Goal: Task Accomplishment & Management: Manage account settings

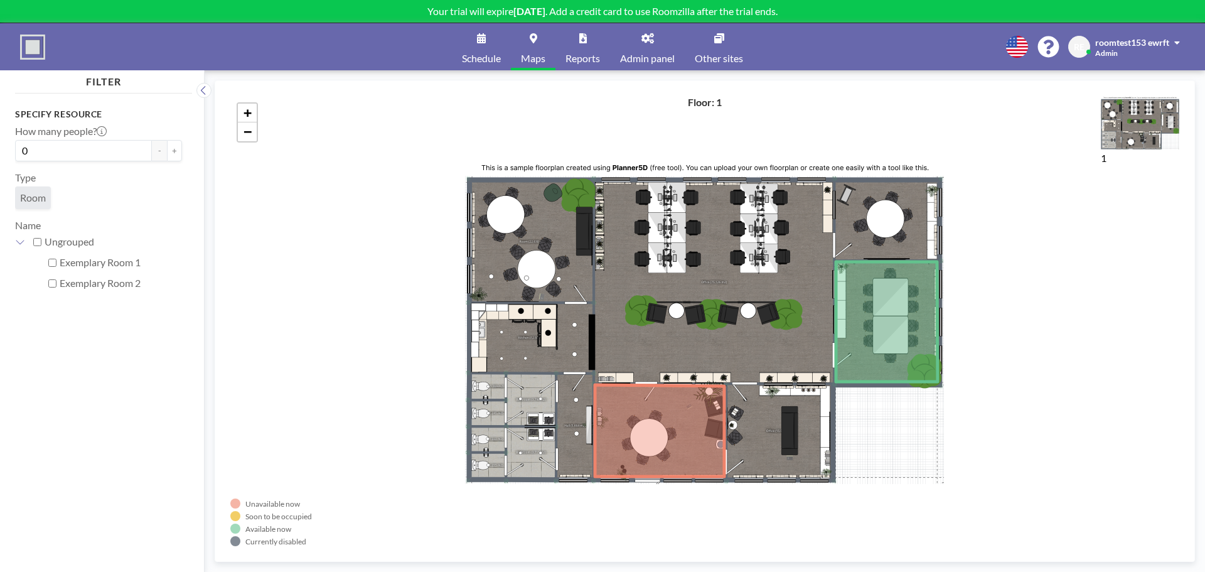
click at [469, 50] on link "Schedule" at bounding box center [481, 46] width 59 height 47
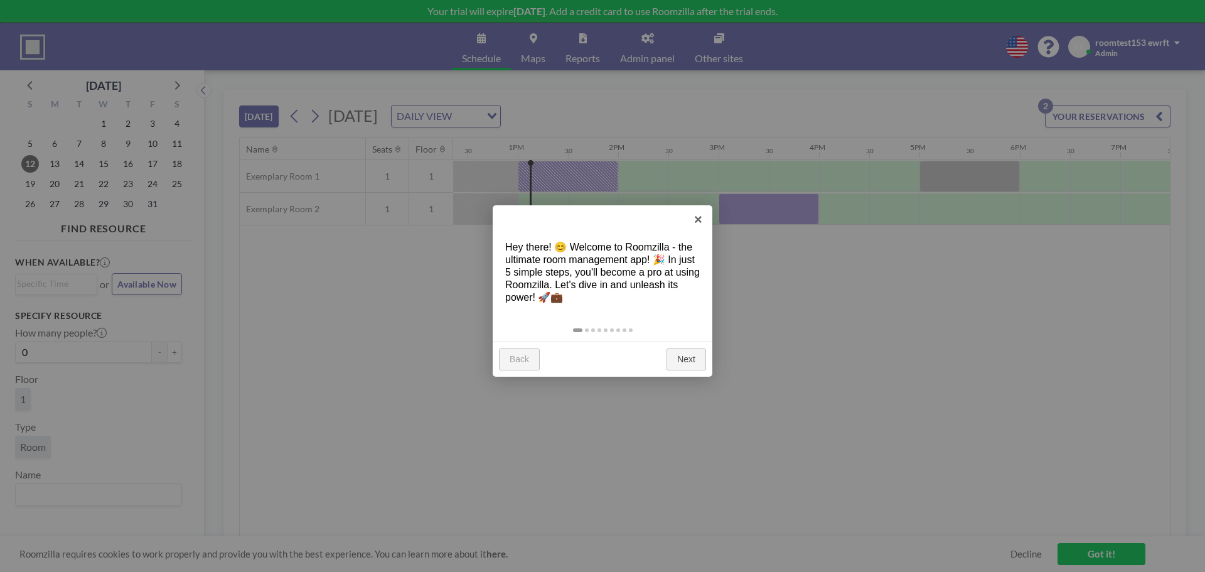
scroll to position [0, 1255]
click at [698, 222] on link "×" at bounding box center [698, 219] width 28 height 28
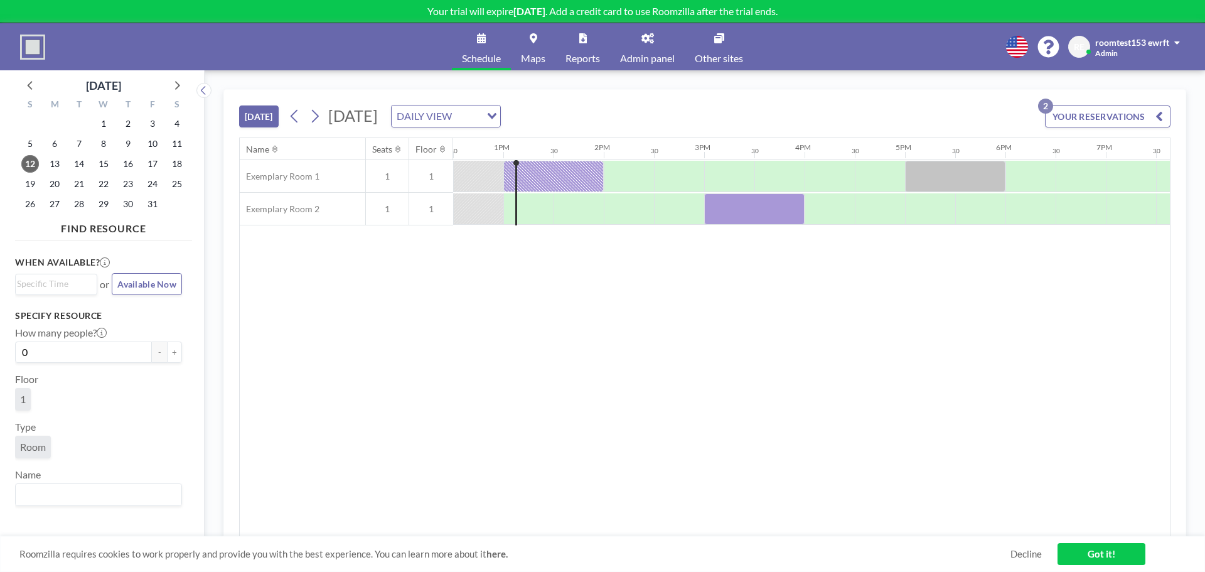
click at [648, 48] on link "Admin panel" at bounding box center [647, 46] width 75 height 47
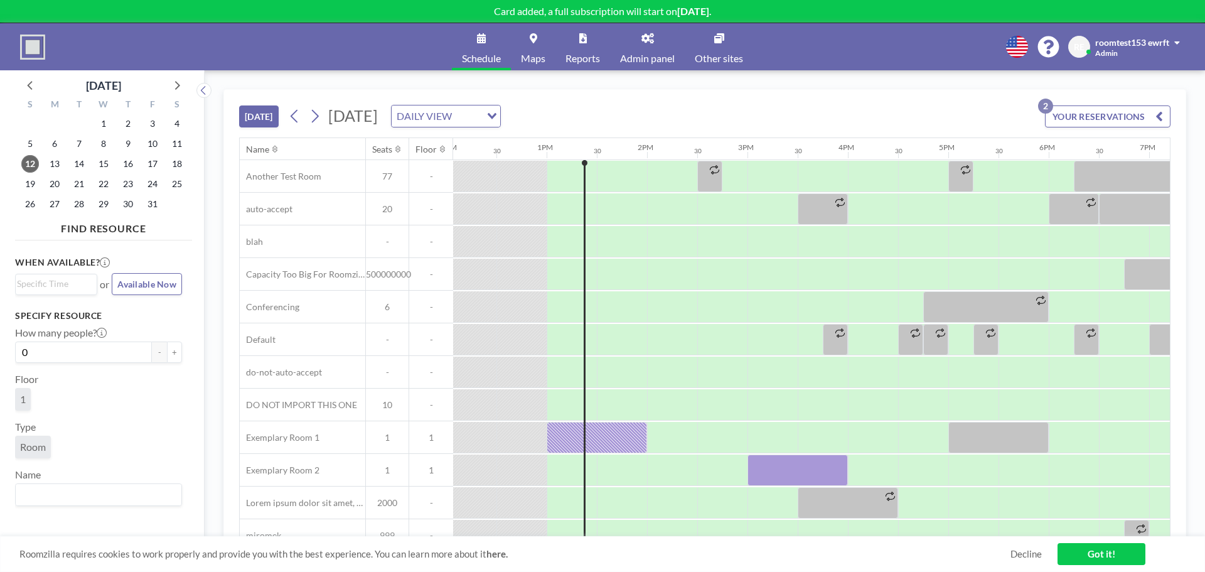
scroll to position [0, 1255]
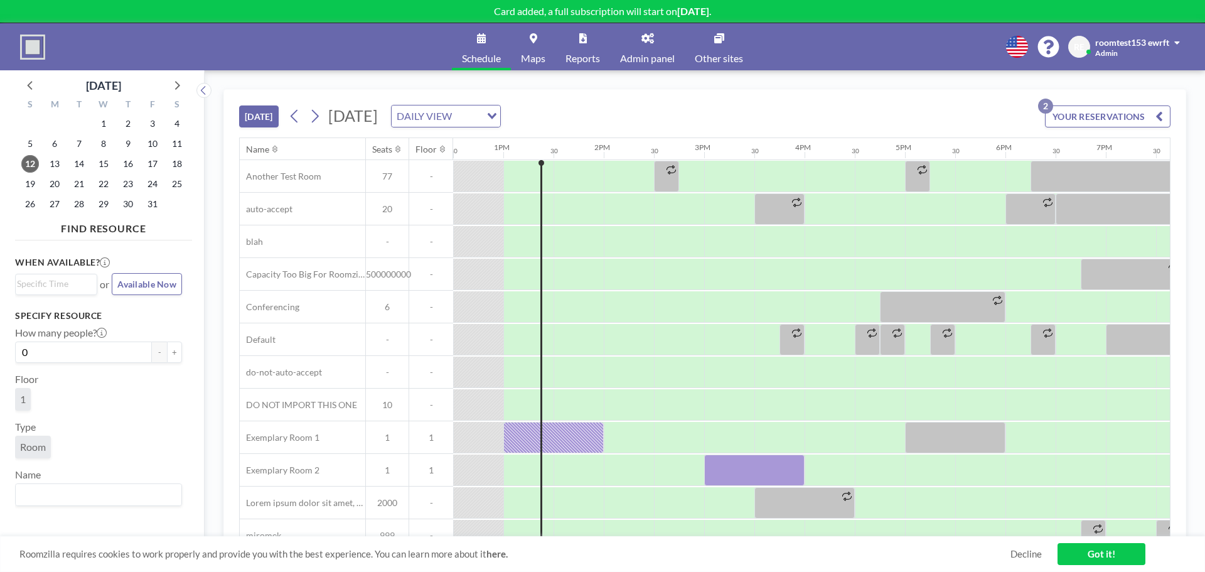
click at [1097, 541] on div "Roomzilla requires cookies to work properly and provide you with the best exper…" at bounding box center [602, 554] width 1205 height 36
click at [1097, 553] on link "Got it!" at bounding box center [1101, 554] width 88 height 22
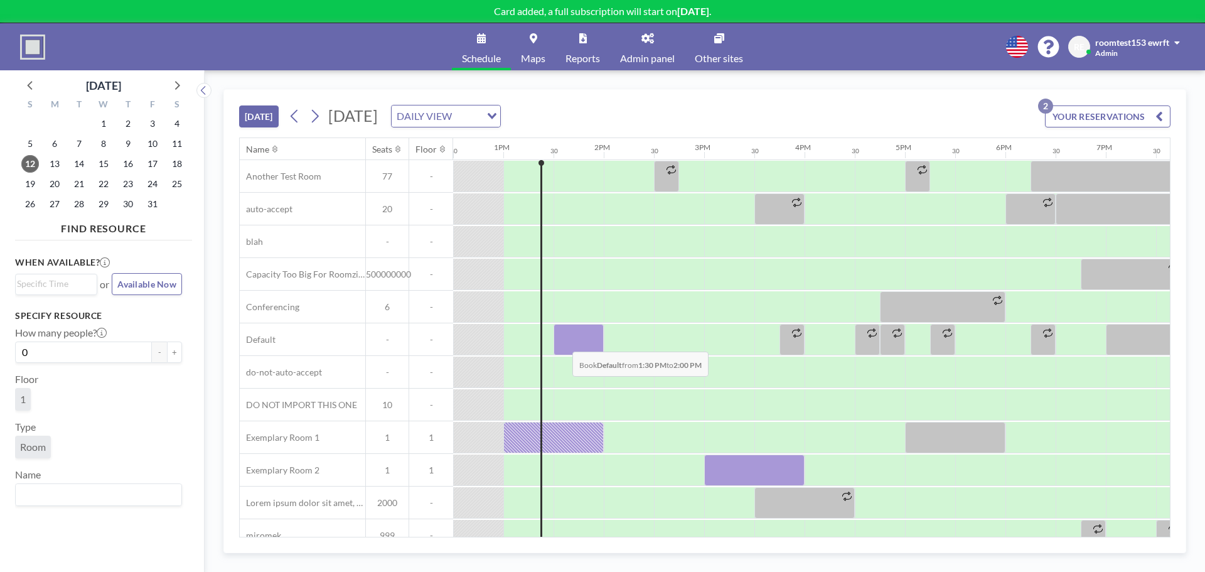
click at [562, 342] on div at bounding box center [578, 339] width 50 height 31
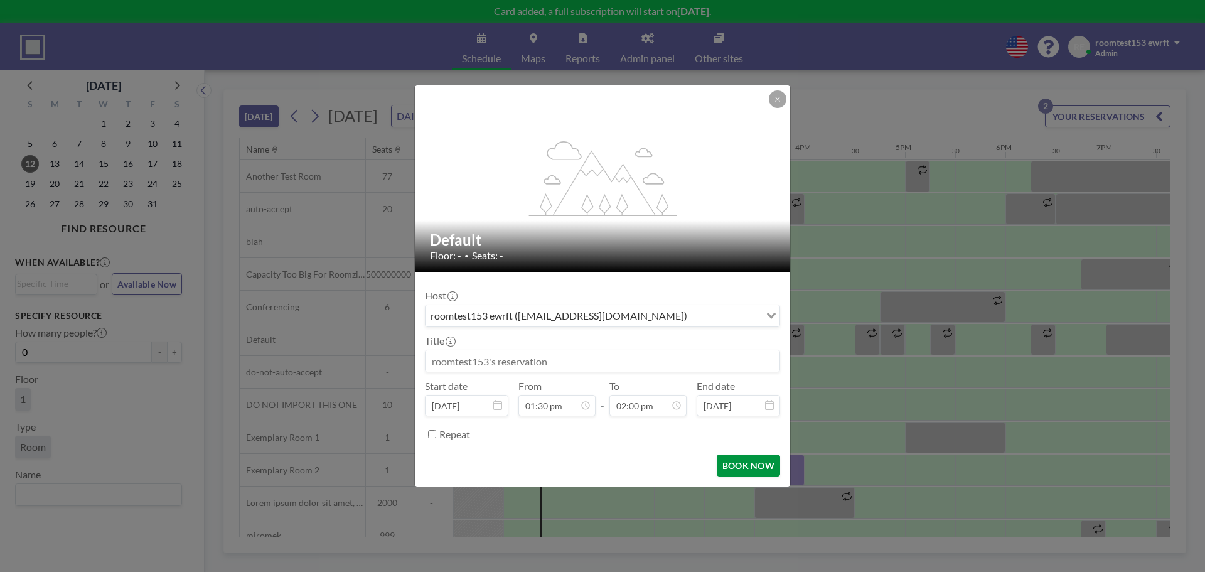
click at [755, 461] on button "BOOK NOW" at bounding box center [747, 465] width 63 height 22
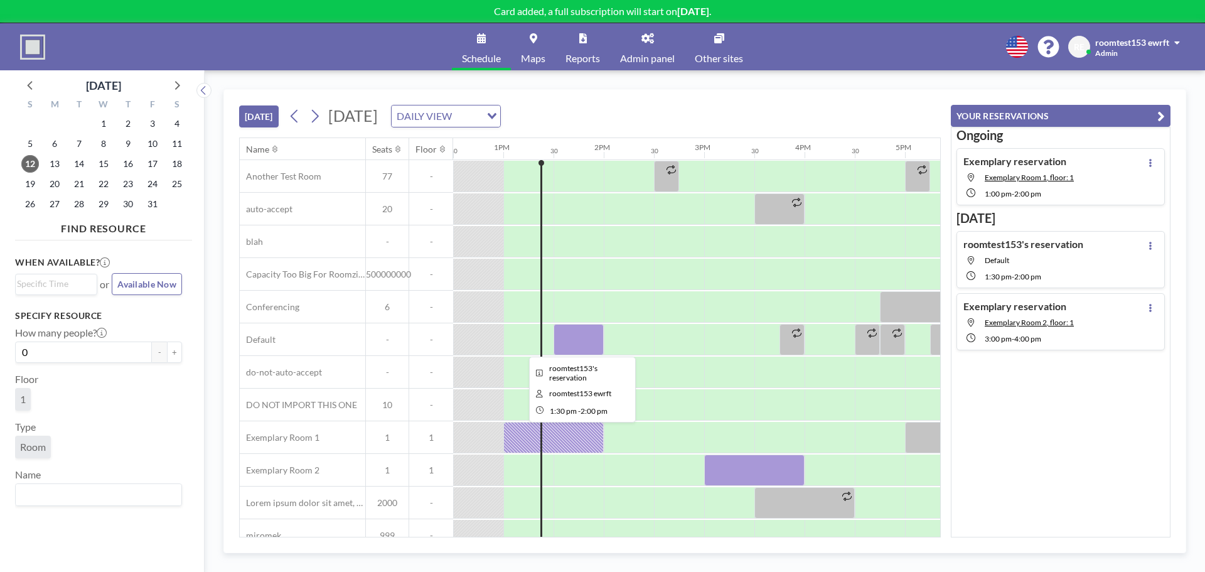
click at [588, 338] on div at bounding box center [578, 339] width 50 height 31
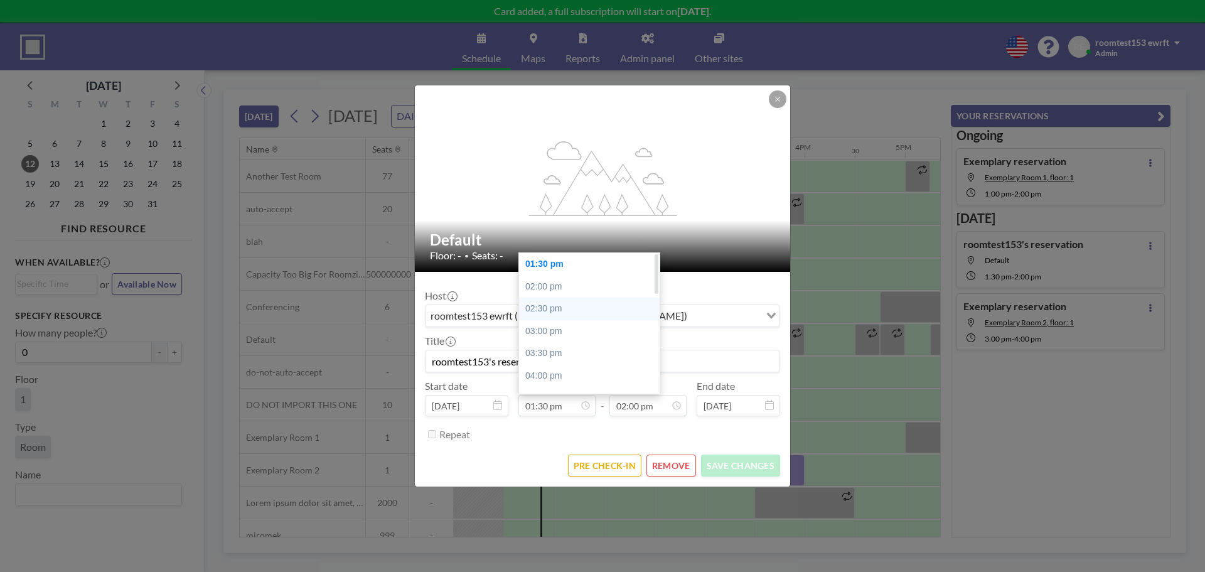
click at [555, 311] on div "02:30 pm" at bounding box center [592, 308] width 147 height 23
type input "02:30 pm"
type input "03:00 pm"
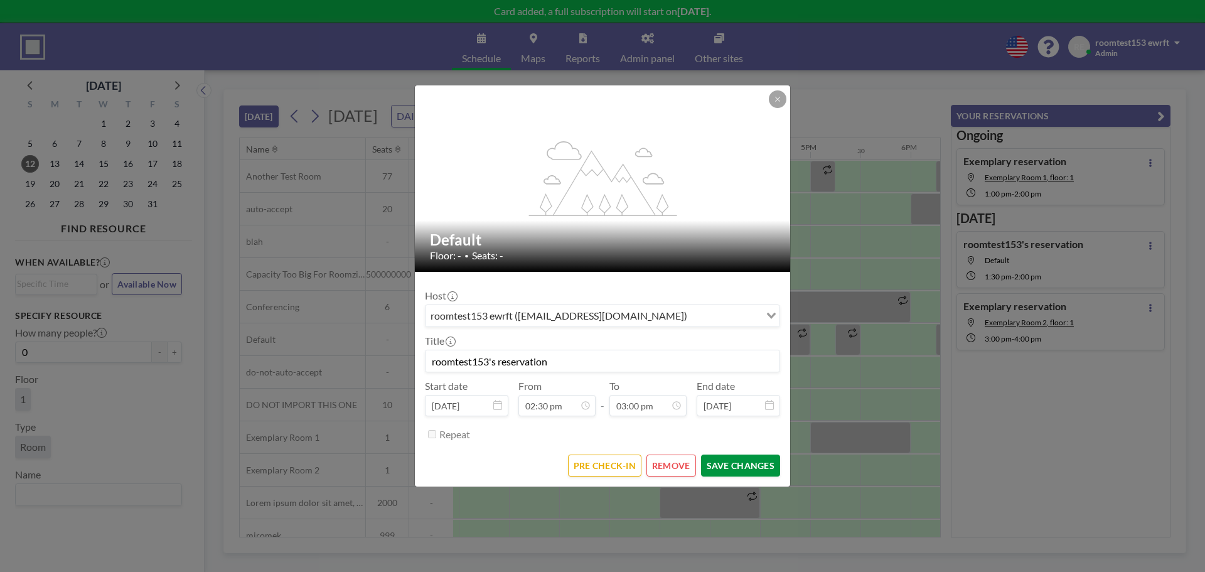
scroll to position [0, 1405]
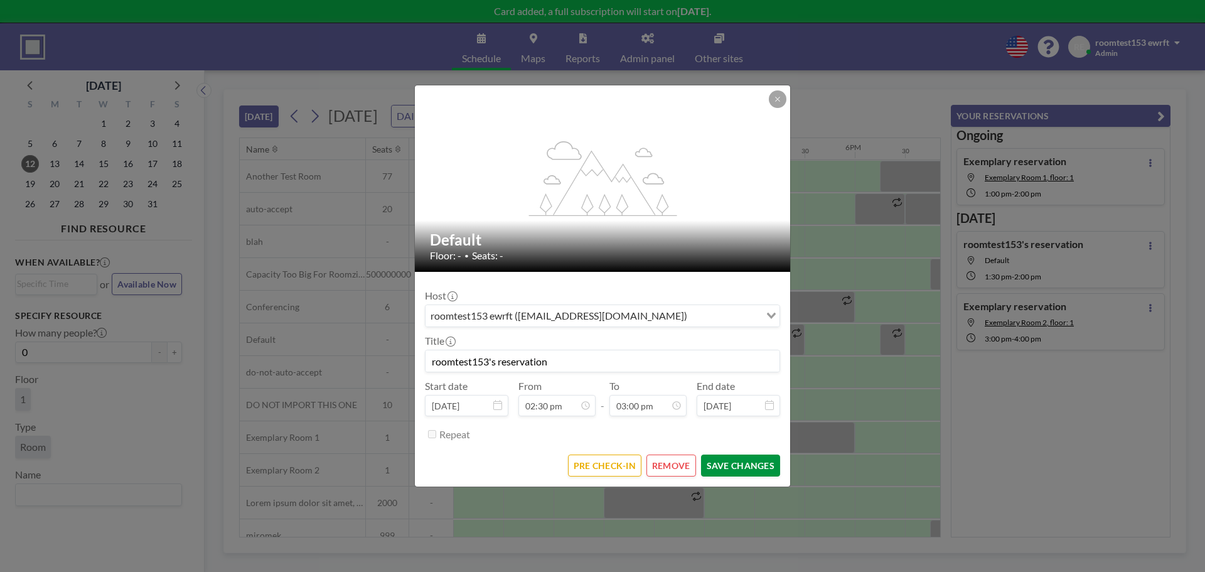
click at [736, 461] on button "SAVE CHANGES" at bounding box center [740, 465] width 79 height 22
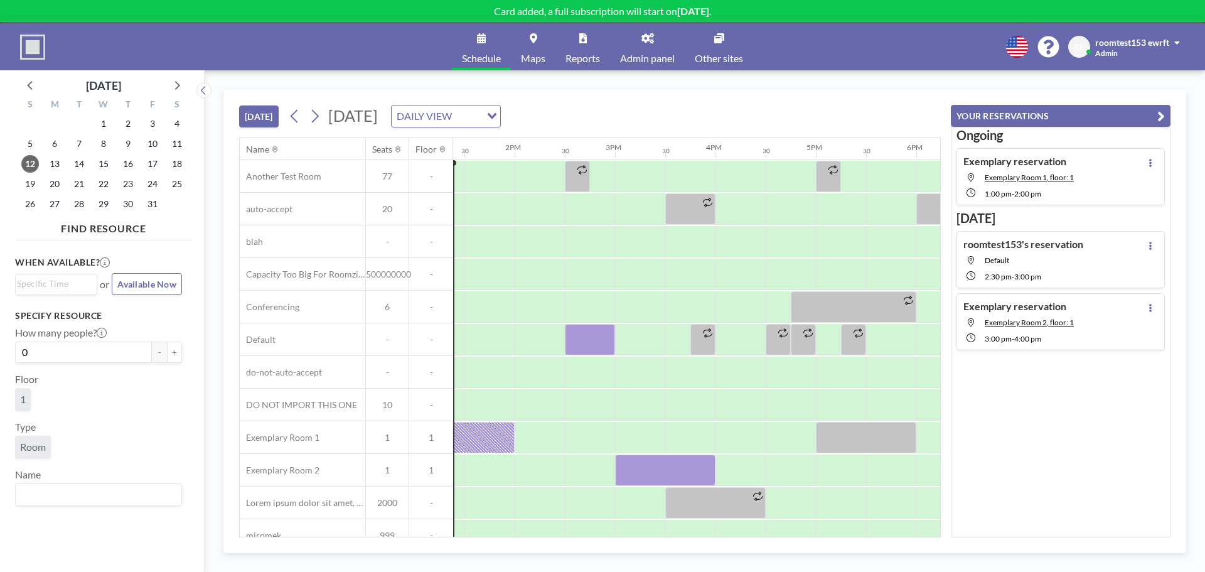
scroll to position [0, 1343]
click at [597, 336] on div at bounding box center [590, 339] width 50 height 31
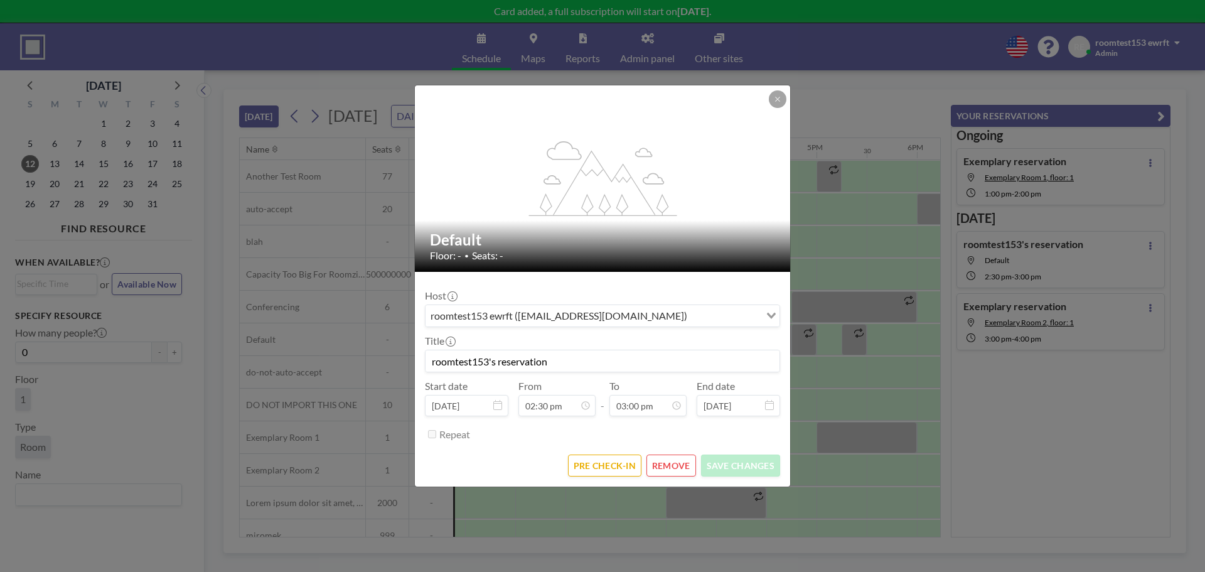
scroll to position [670, 0]
click at [656, 456] on button "REMOVE" at bounding box center [671, 465] width 50 height 22
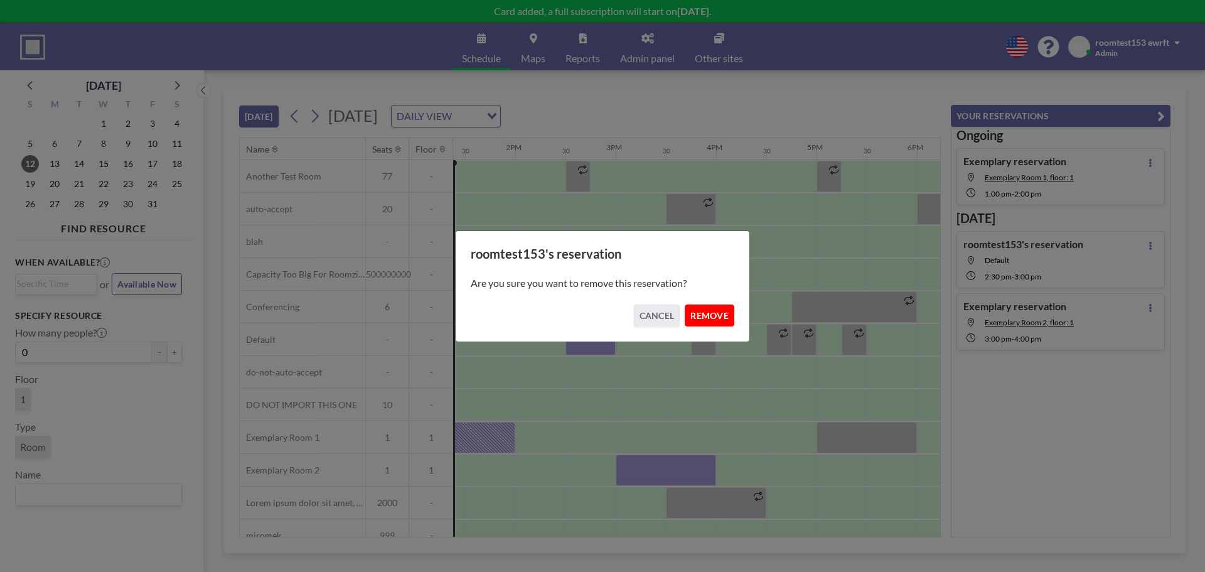
click at [699, 307] on button "REMOVE" at bounding box center [709, 315] width 50 height 22
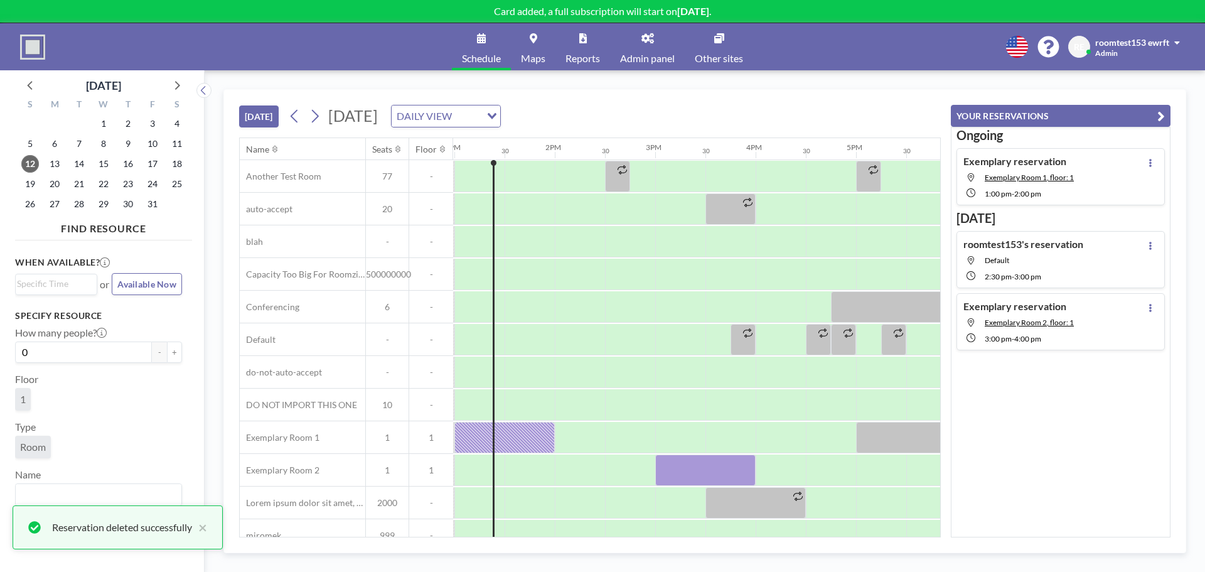
scroll to position [0, 1288]
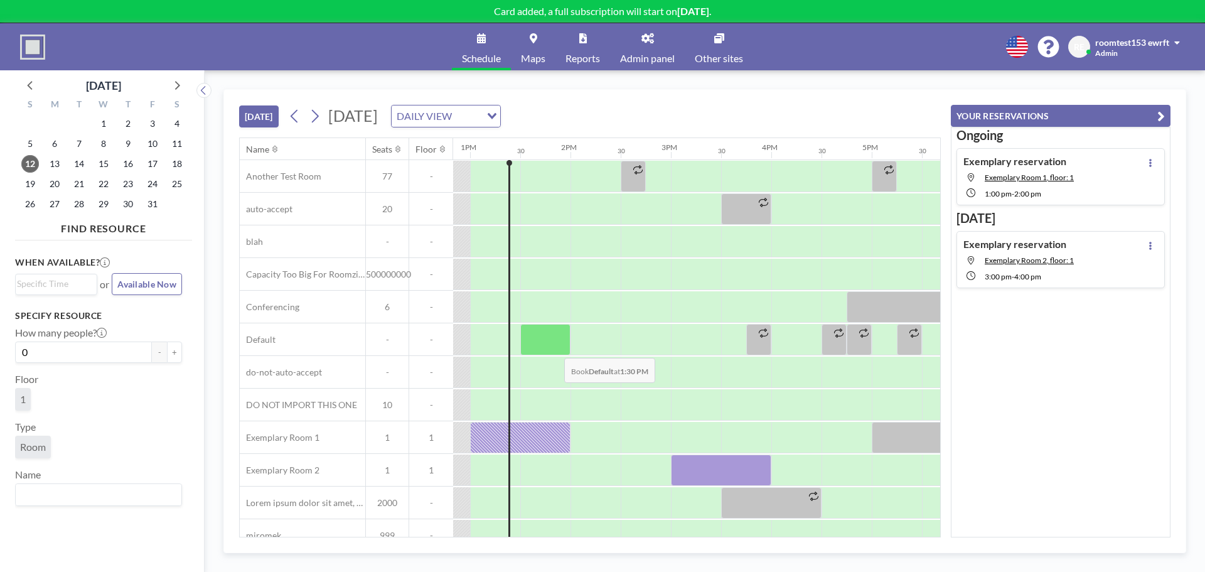
click at [554, 348] on div at bounding box center [545, 339] width 50 height 31
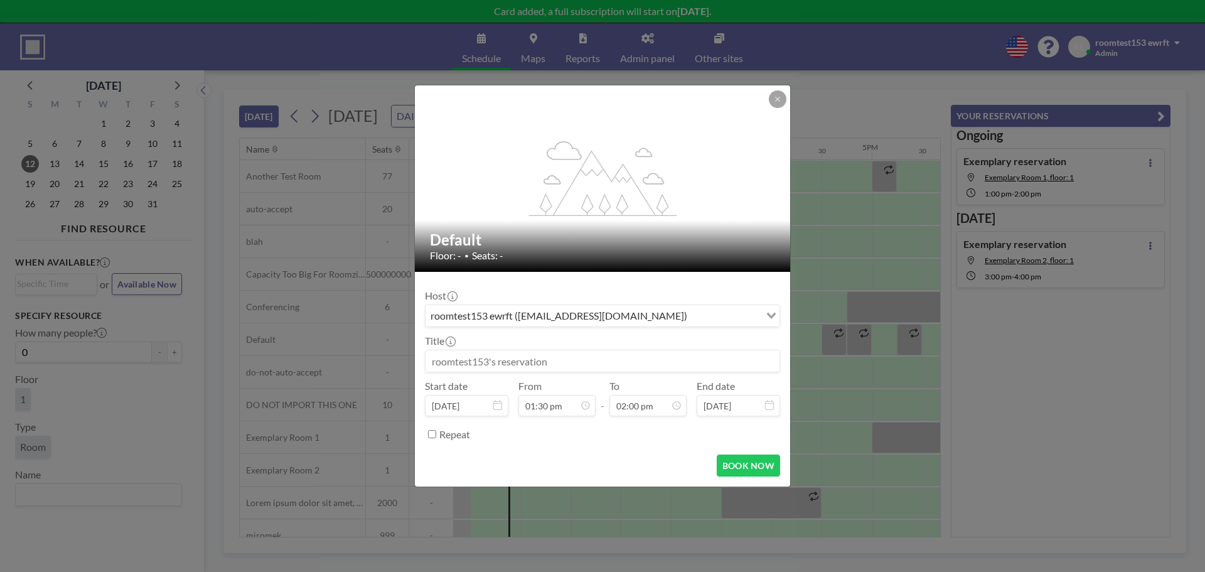
click at [461, 435] on label "Repeat" at bounding box center [454, 434] width 31 height 13
click at [436, 435] on input "Repeat" at bounding box center [432, 434] width 8 height 8
checkbox input "true"
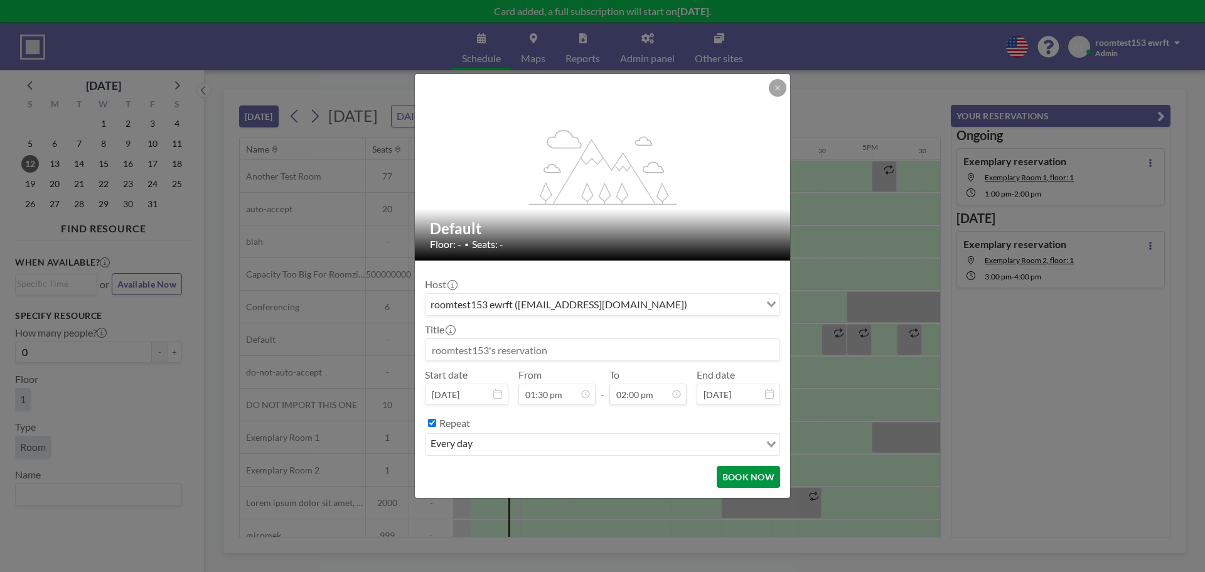
click at [747, 481] on button "BOOK NOW" at bounding box center [747, 476] width 63 height 22
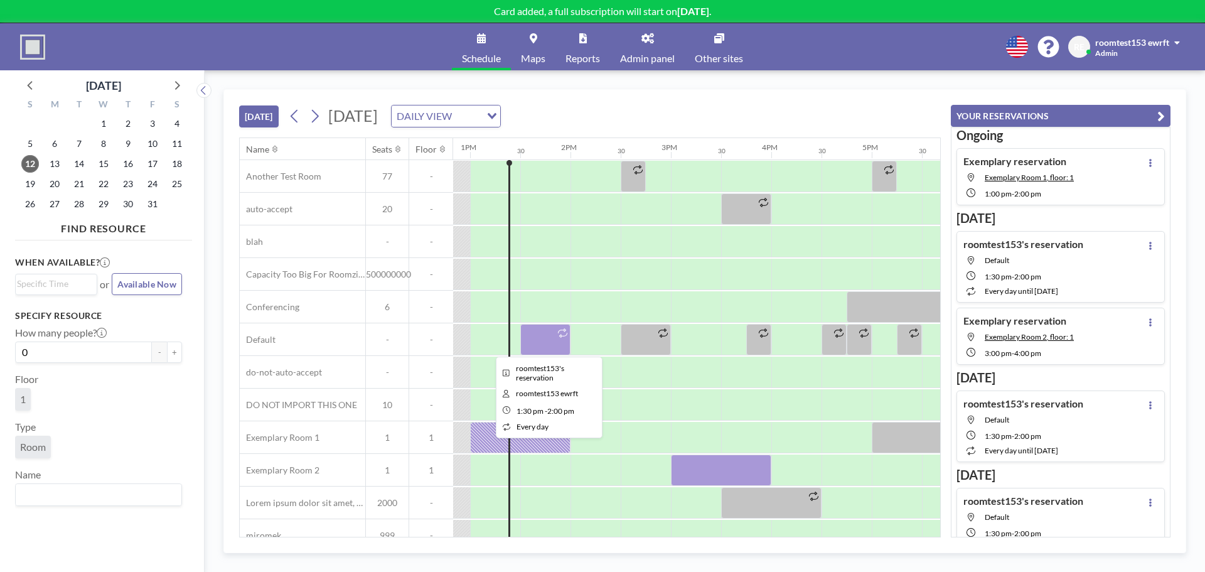
click at [544, 341] on div at bounding box center [545, 339] width 50 height 31
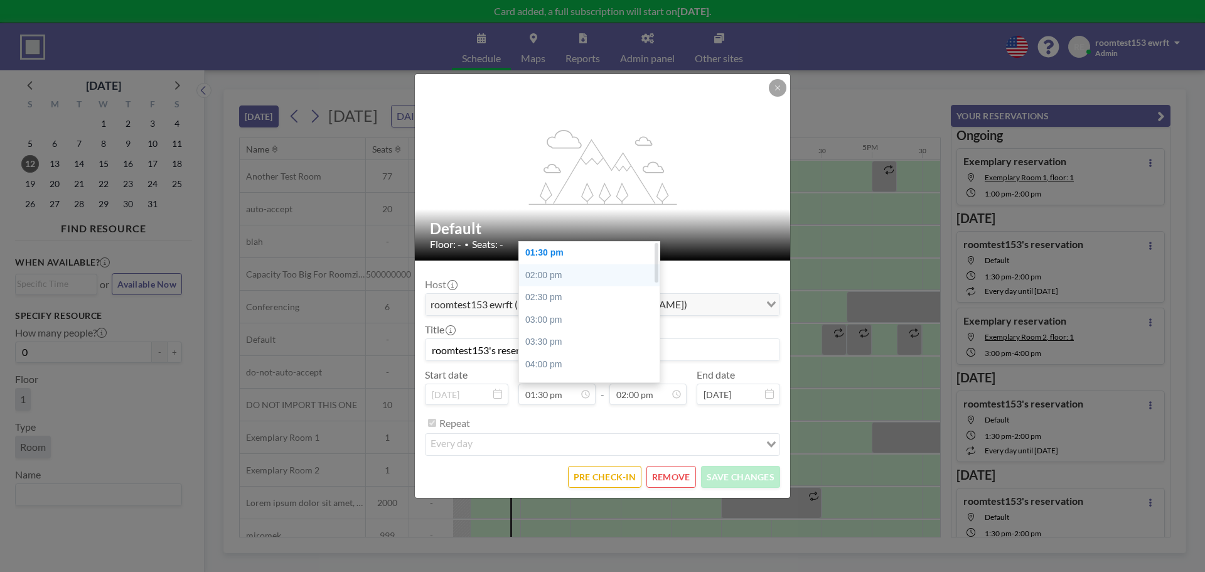
click at [557, 272] on div "02:00 pm" at bounding box center [592, 275] width 147 height 23
type input "02:00 pm"
type input "02:30 pm"
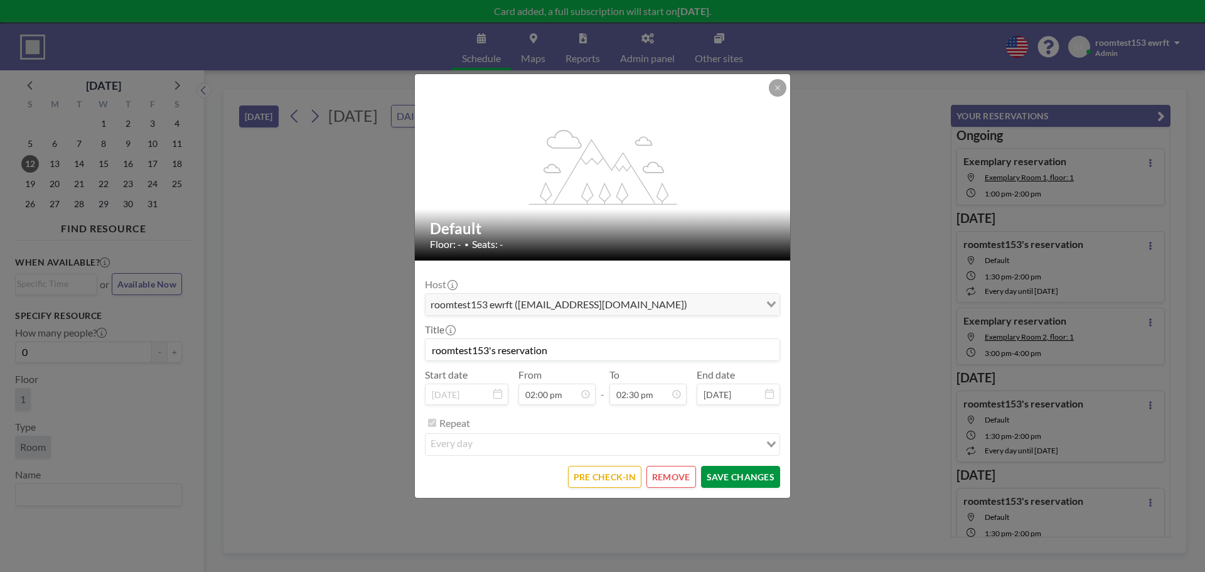
scroll to position [647, 0]
click at [747, 474] on button "SAVE CHANGES" at bounding box center [740, 476] width 79 height 22
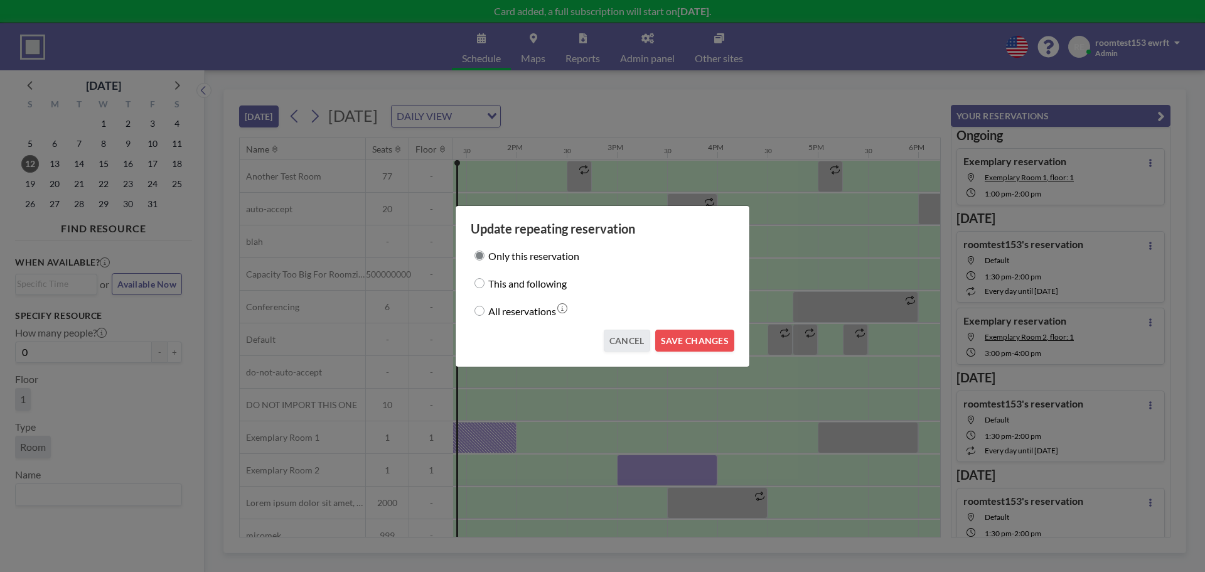
scroll to position [0, 1355]
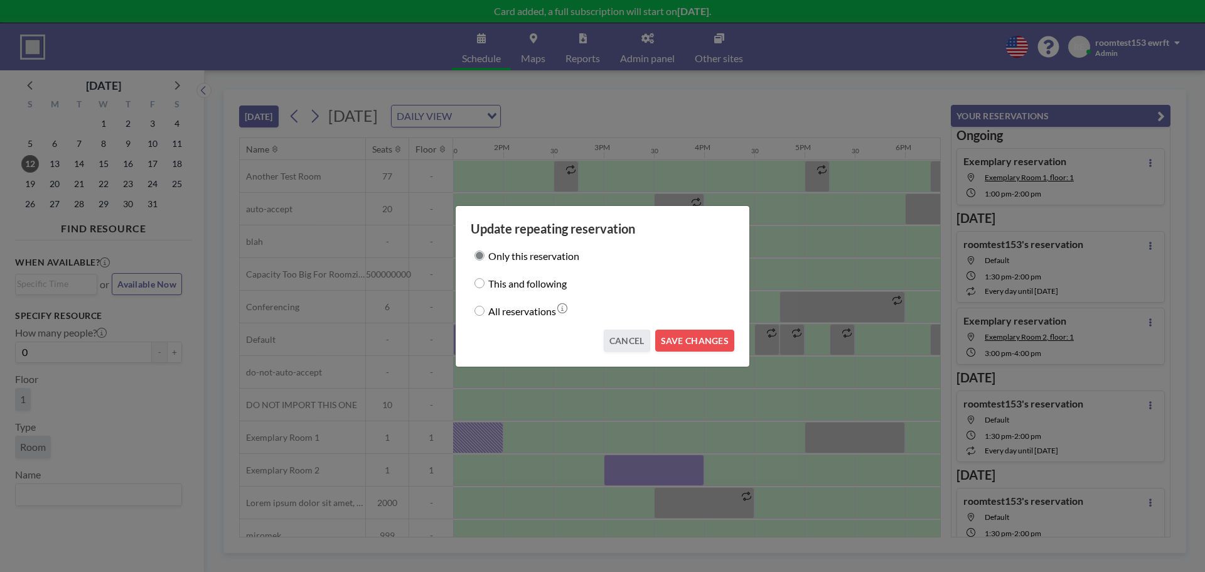
click at [524, 311] on label "All reservations" at bounding box center [522, 311] width 68 height 18
click at [484, 311] on input "All reservations" at bounding box center [479, 311] width 10 height 10
radio input "true"
click at [691, 340] on button "SAVE CHANGES" at bounding box center [694, 340] width 79 height 22
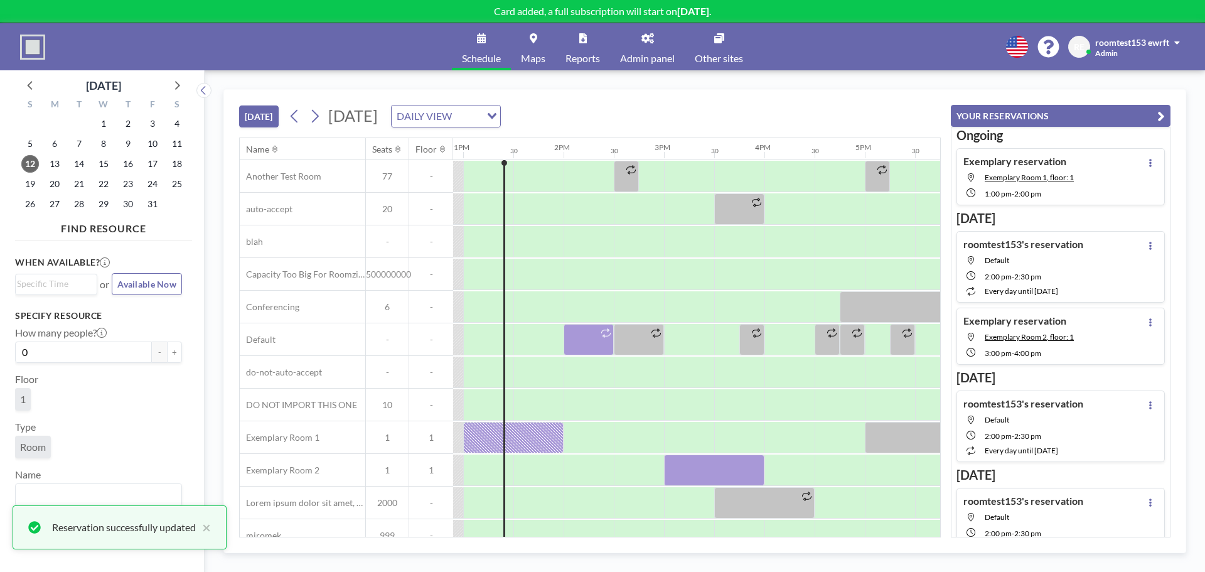
scroll to position [0, 1294]
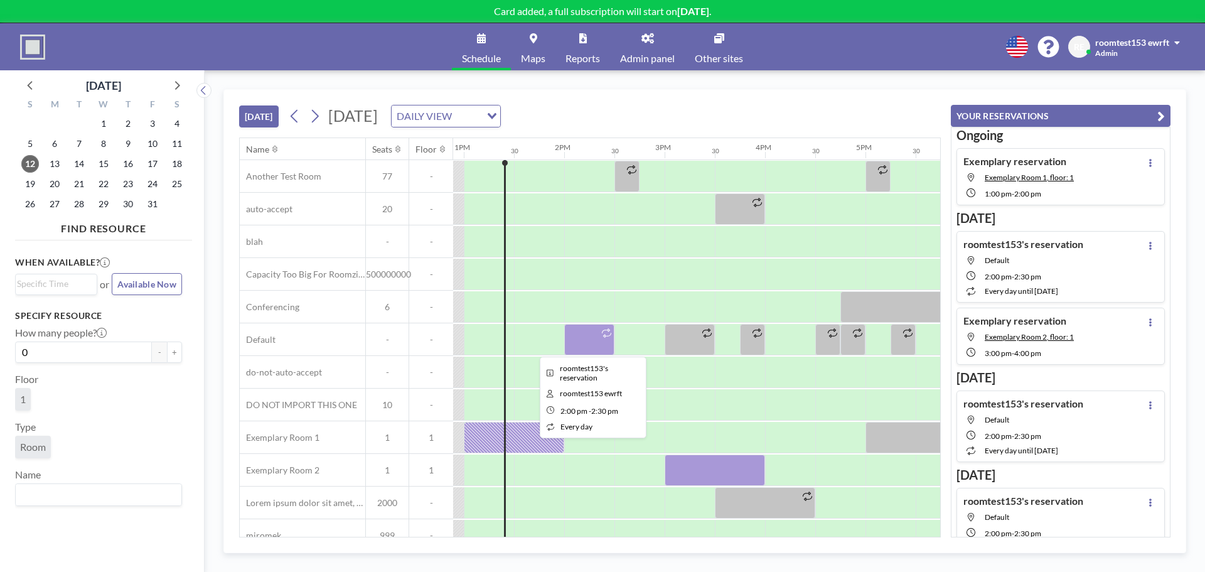
click at [593, 339] on div at bounding box center [589, 339] width 50 height 31
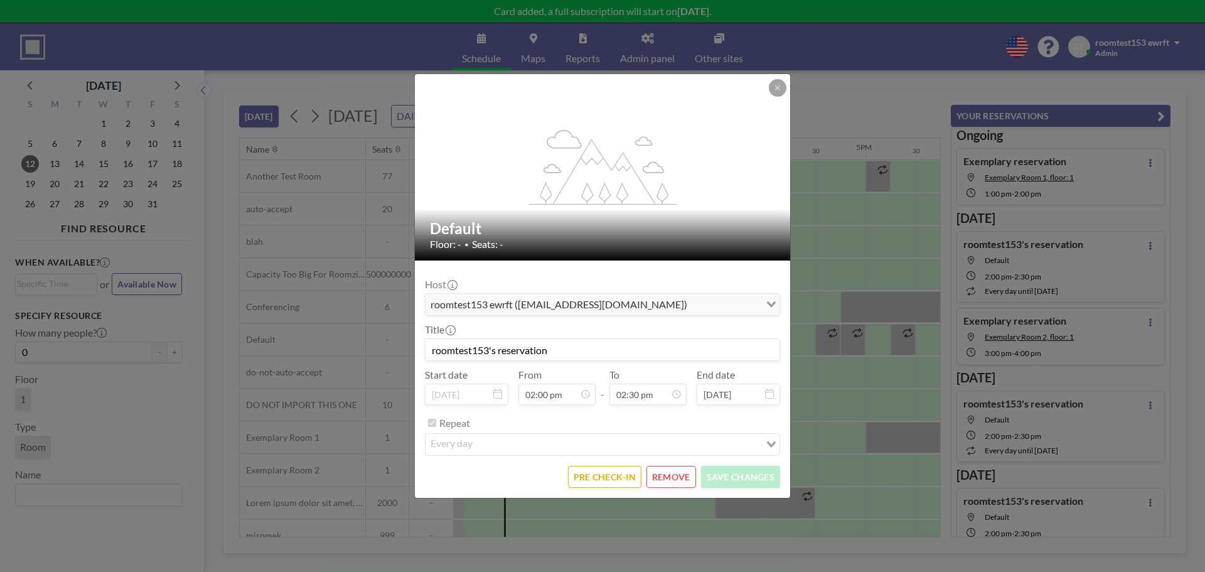
click at [661, 477] on button "REMOVE" at bounding box center [671, 476] width 50 height 22
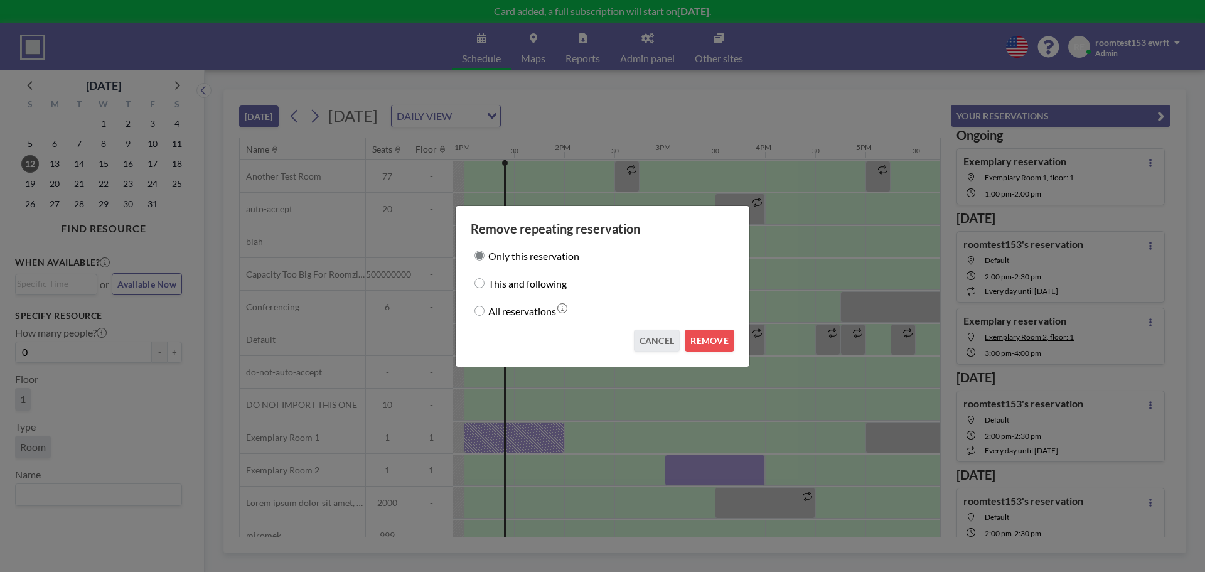
click at [538, 311] on label "All reservations" at bounding box center [522, 311] width 68 height 18
click at [484, 311] on input "All reservations" at bounding box center [479, 311] width 10 height 10
radio input "true"
click at [706, 334] on button "REMOVE" at bounding box center [709, 340] width 50 height 22
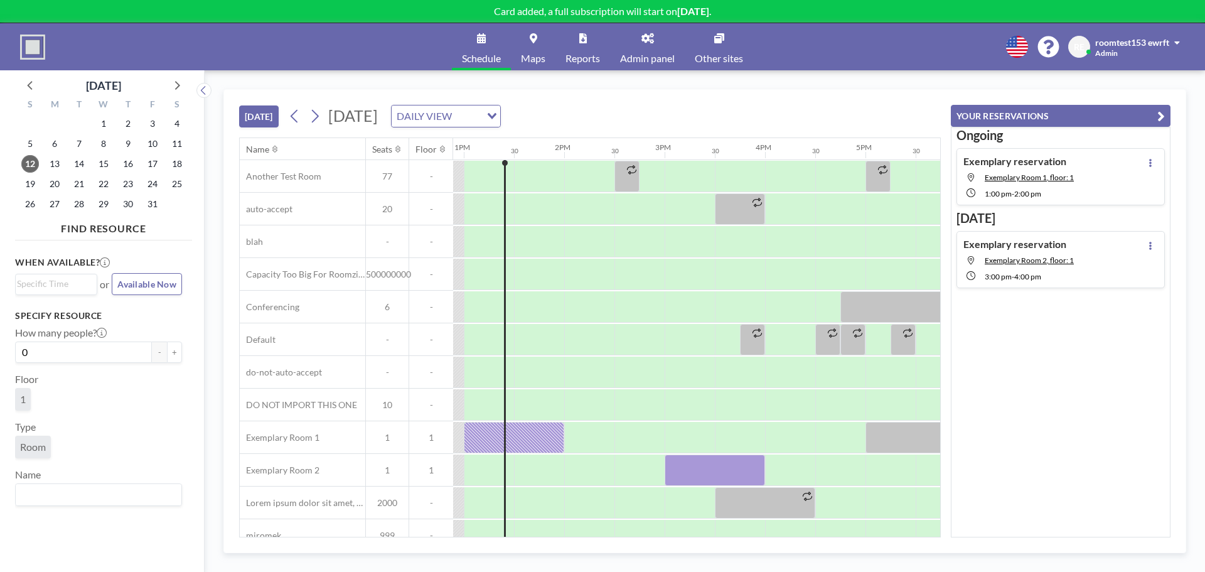
click at [1175, 44] on span at bounding box center [1177, 42] width 6 height 9
click at [1149, 89] on span "Log out" at bounding box center [1141, 85] width 29 height 13
